Goal: Find specific page/section: Find specific page/section

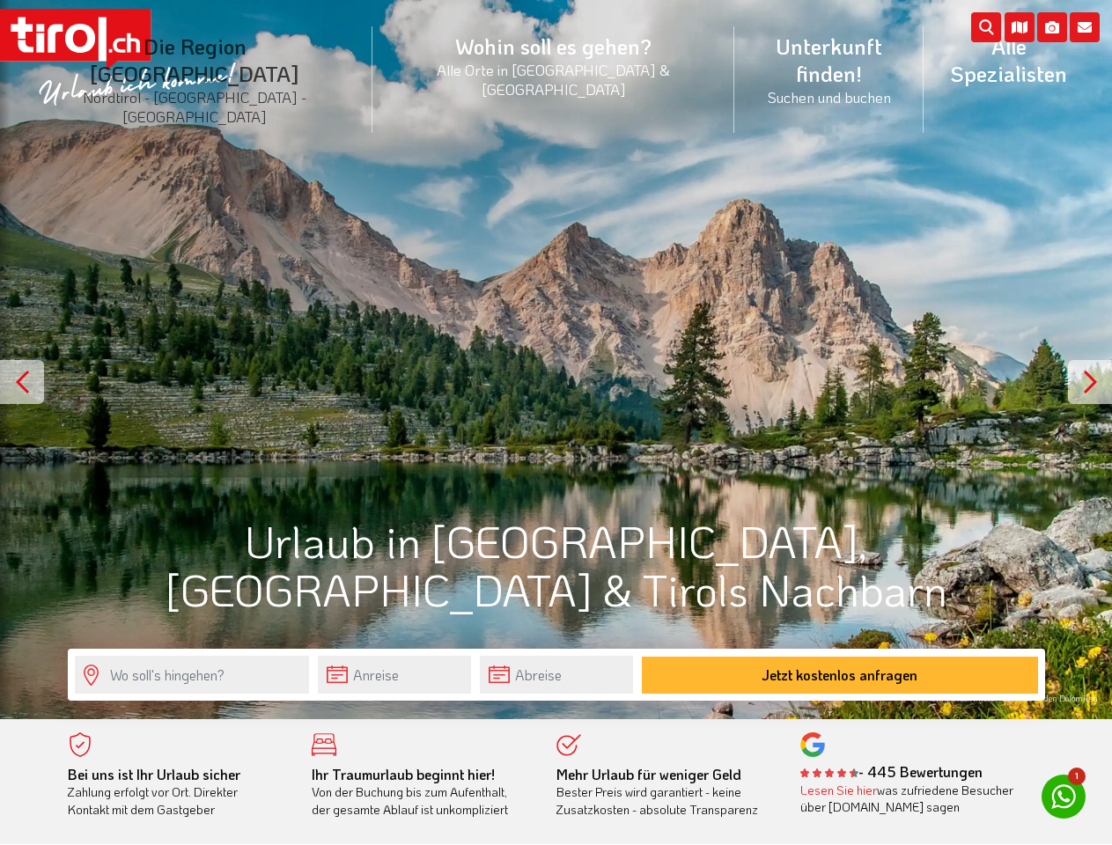
click at [234, 55] on li "Die Region [GEOGRAPHIC_DATA] [GEOGRAPHIC_DATA] - [GEOGRAPHIC_DATA] - [GEOGRAPHI…" at bounding box center [195, 79] width 355 height 133
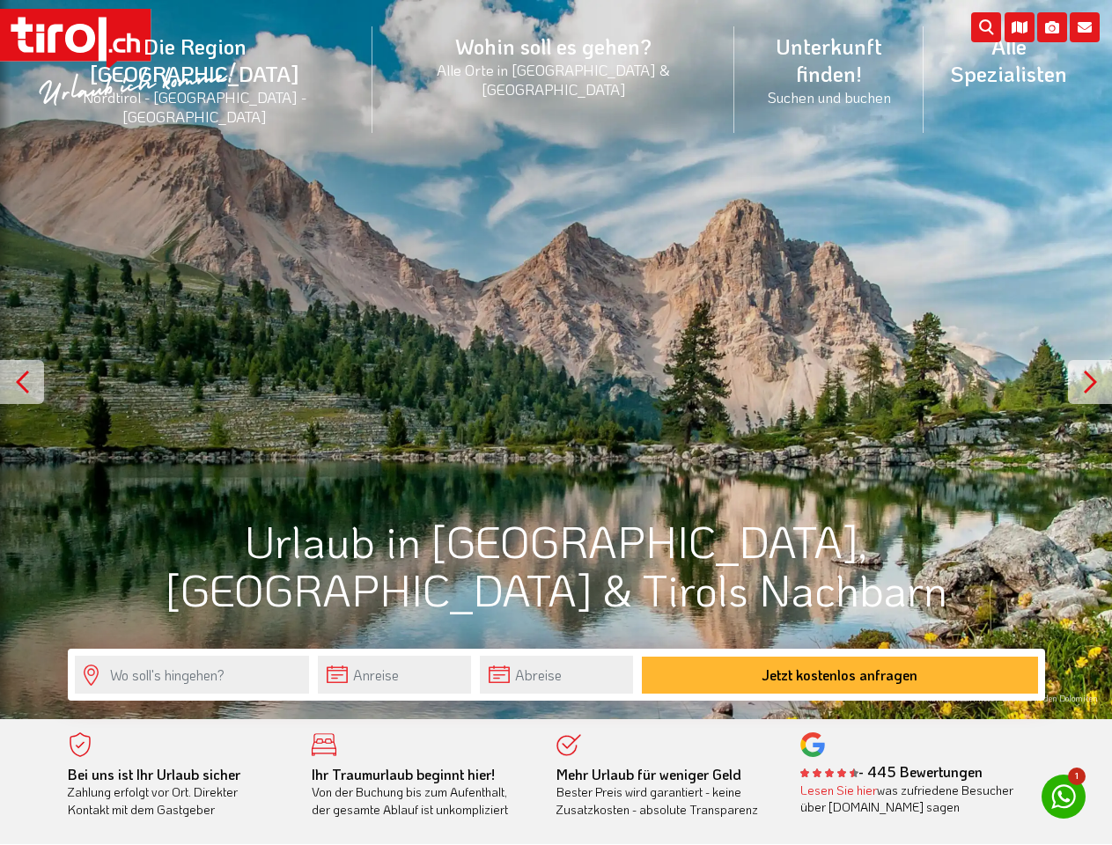
click at [1085, 27] on icon at bounding box center [1085, 27] width 30 height 30
click at [1052, 27] on icon at bounding box center [1052, 27] width 30 height 30
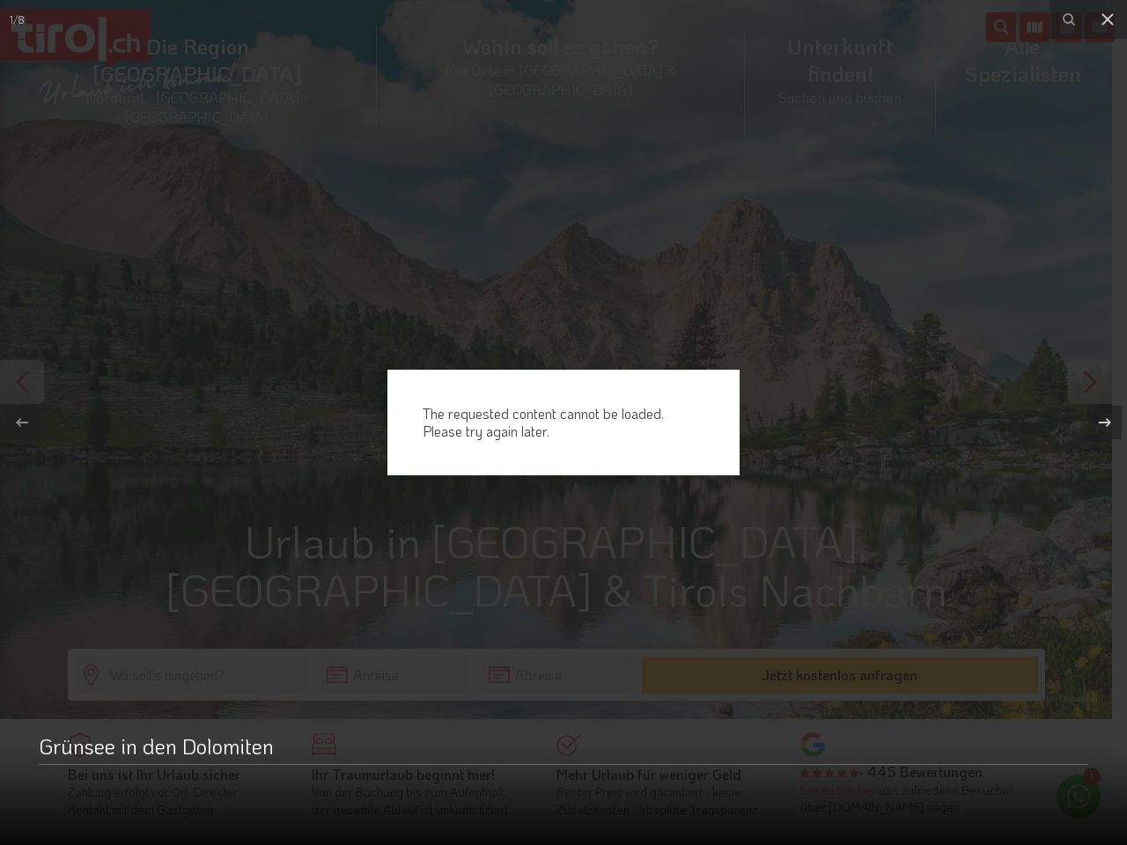
click at [1020, 27] on div "The requested content cannot be loaded. Please try again later." at bounding box center [563, 422] width 1127 height 845
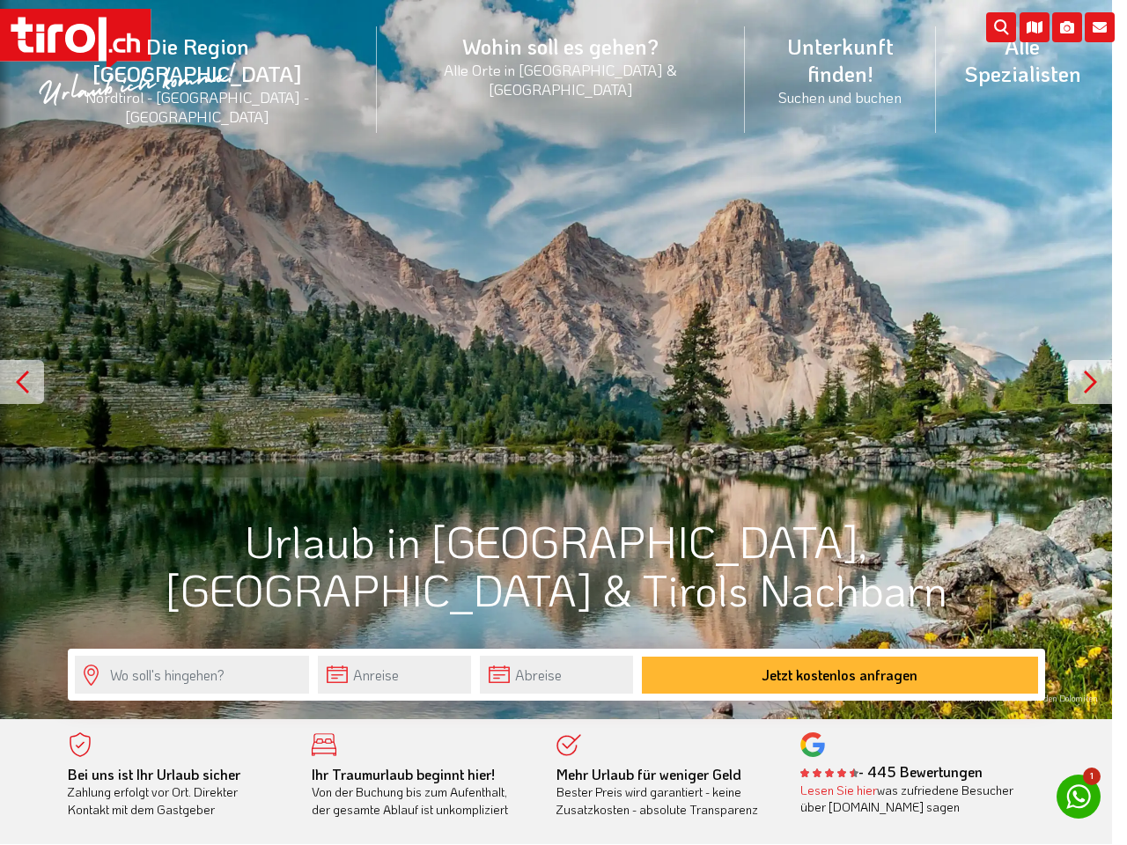
click at [556, 359] on div "The requested content cannot be loaded. Please try again later." at bounding box center [563, 422] width 1127 height 845
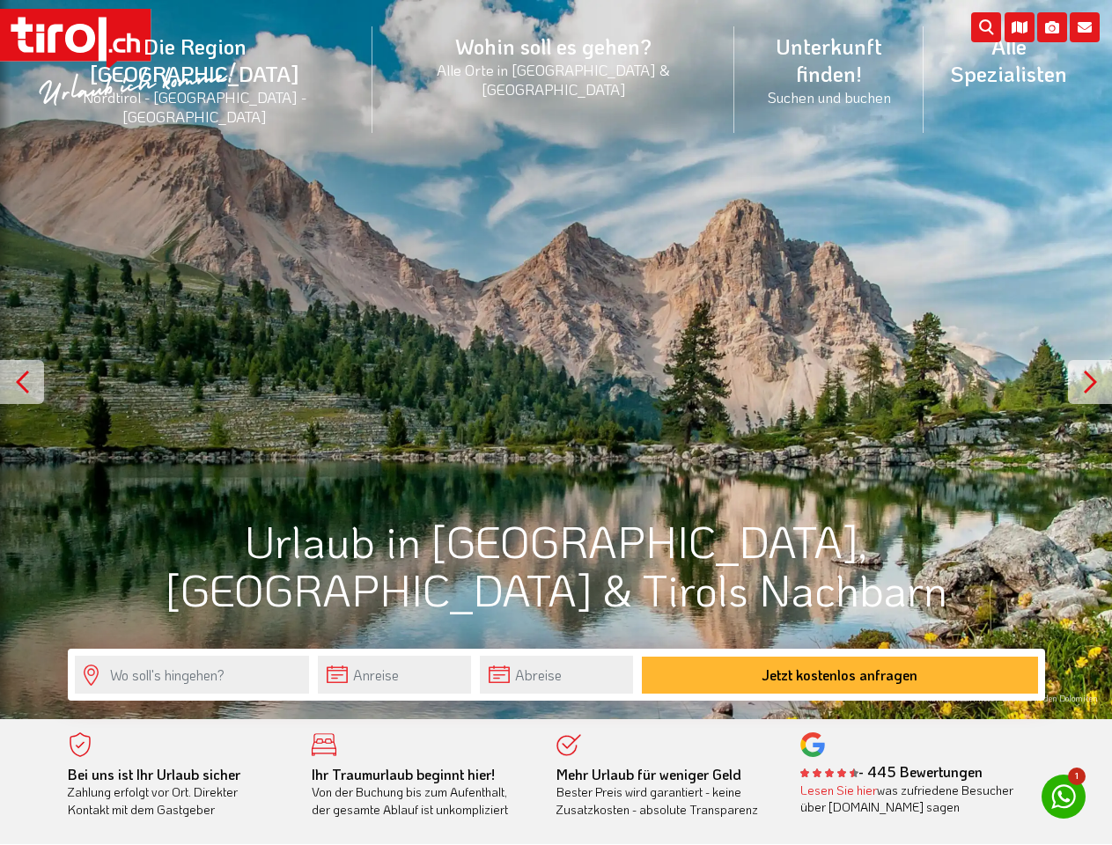
click at [22, 382] on div at bounding box center [22, 382] width 44 height 44
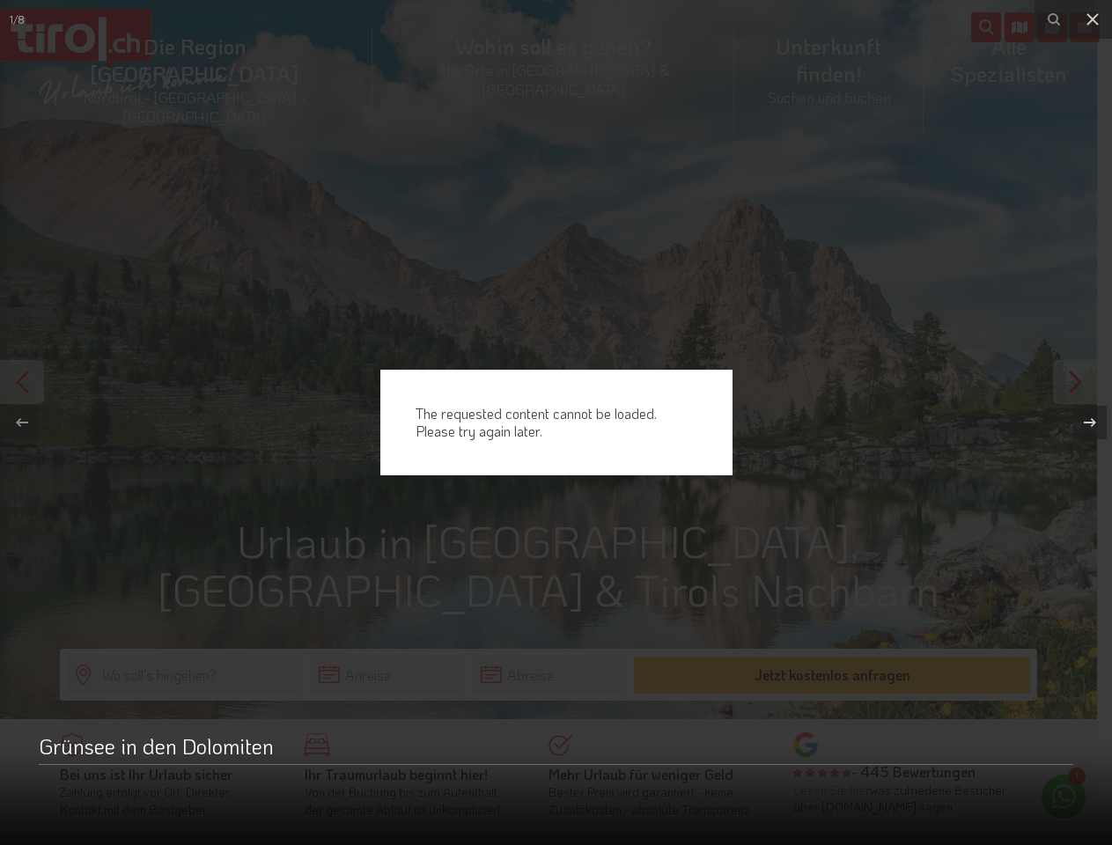
click at [1090, 382] on button at bounding box center [1081, 423] width 62 height 88
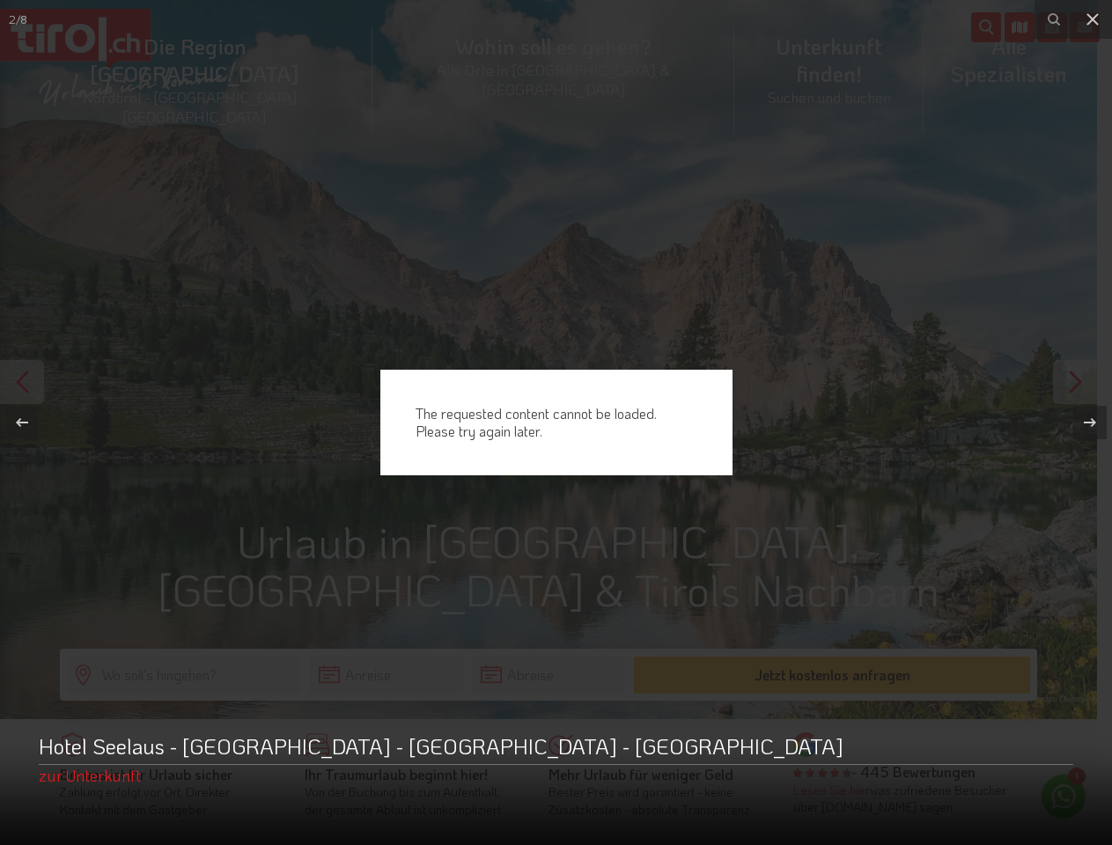
click at [394, 674] on div "The requested content cannot be loaded. Please try again later." at bounding box center [556, 422] width 1112 height 845
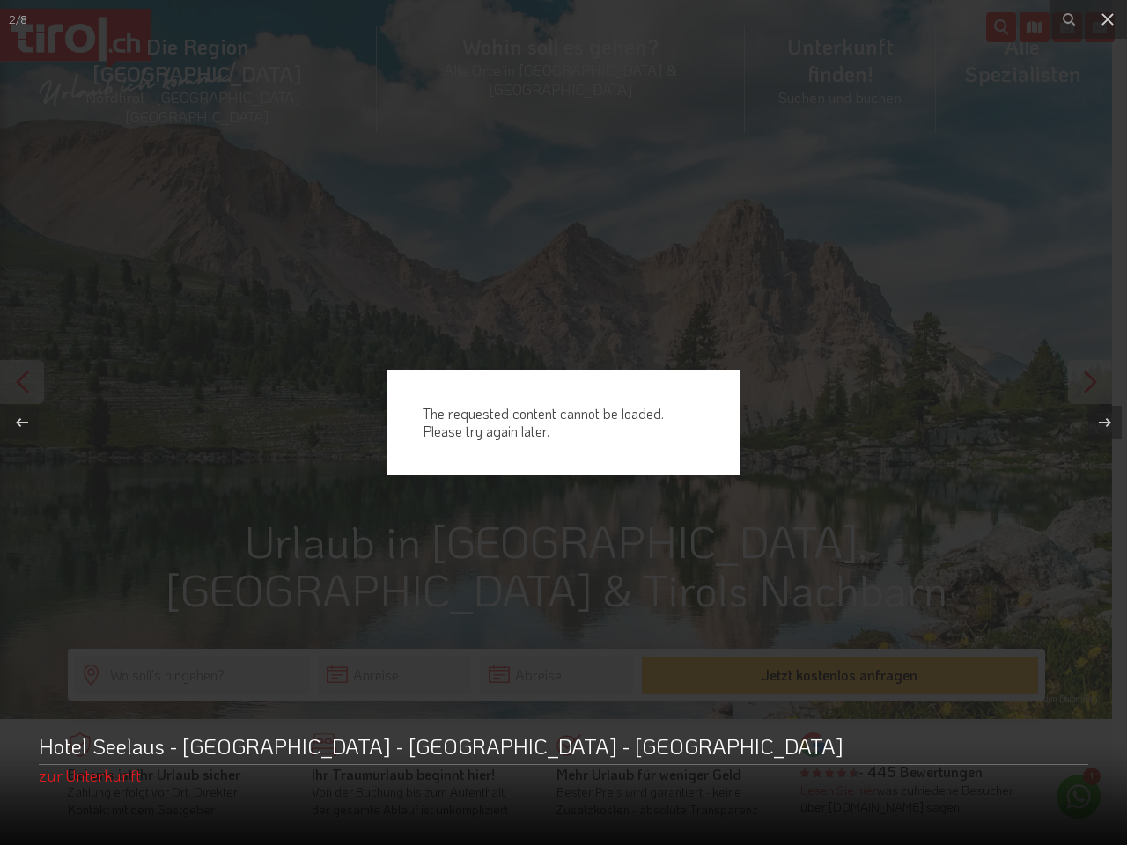
click at [394, 674] on div "The requested content cannot be loaded. Please try again later." at bounding box center [563, 422] width 1127 height 845
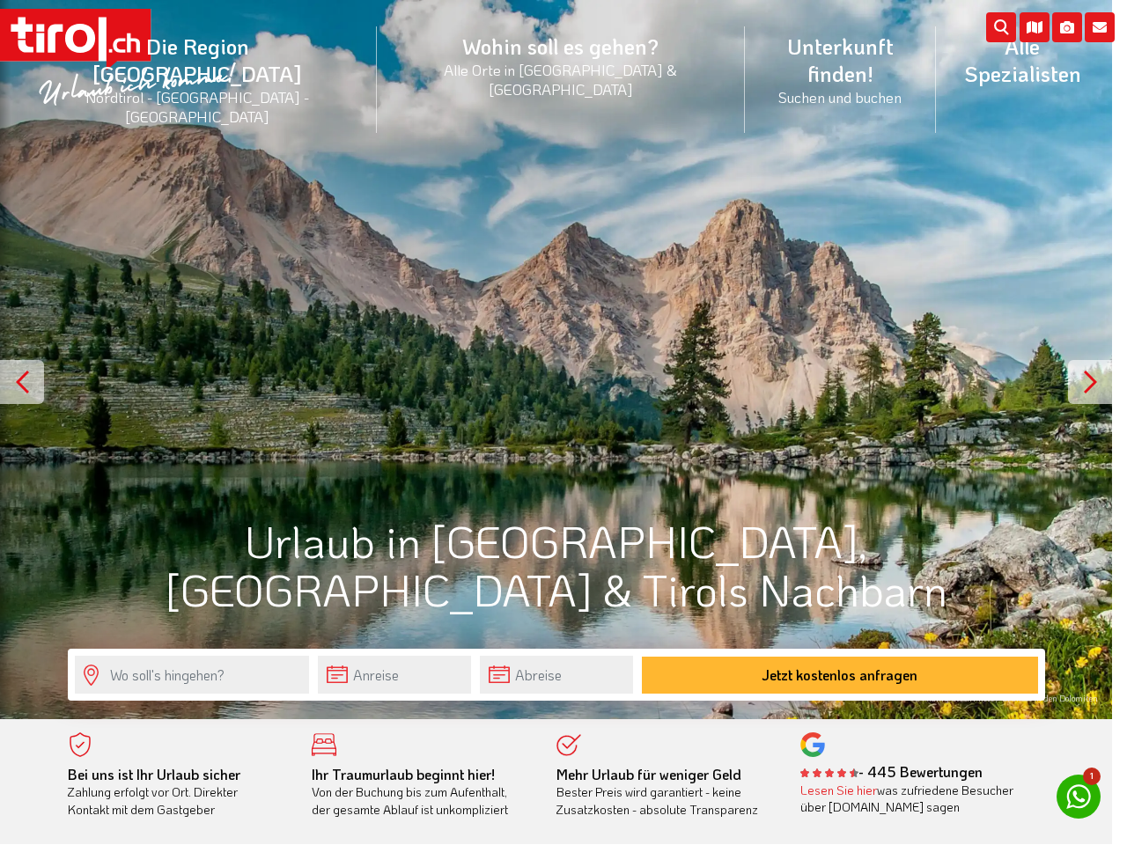
click at [556, 674] on div "The requested content cannot be loaded. Please try again later." at bounding box center [563, 422] width 1127 height 845
